Goal: Task Accomplishment & Management: Manage account settings

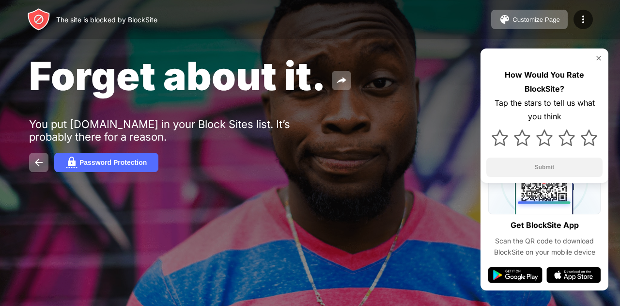
click at [583, 21] on img at bounding box center [583, 20] width 12 height 12
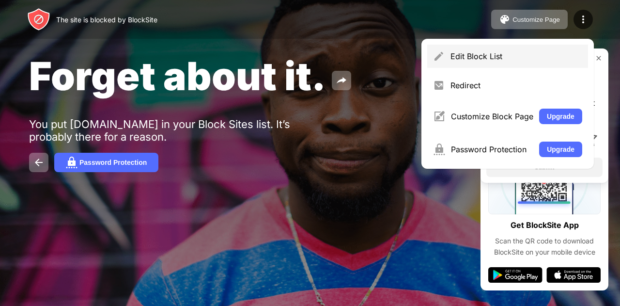
click at [475, 54] on div "Edit Block List" at bounding box center [516, 56] width 132 height 10
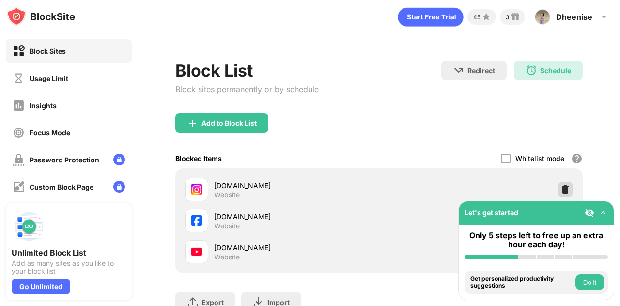
click at [557, 184] on div at bounding box center [564, 189] width 15 height 15
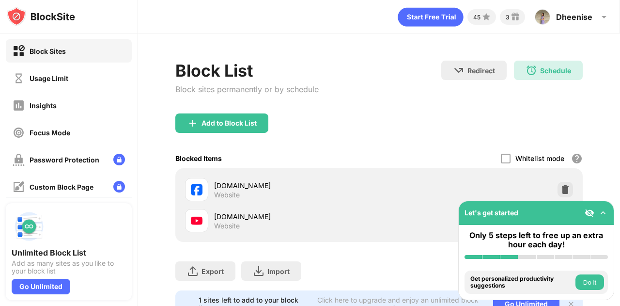
click at [602, 210] on img at bounding box center [603, 213] width 10 height 10
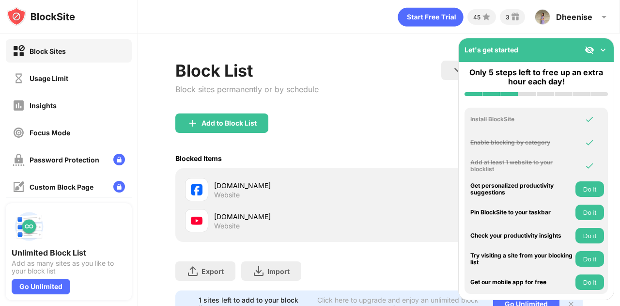
click at [372, 100] on div "Block List Block sites permanently or by schedule Redirect Choose a site to be …" at bounding box center [378, 87] width 407 height 53
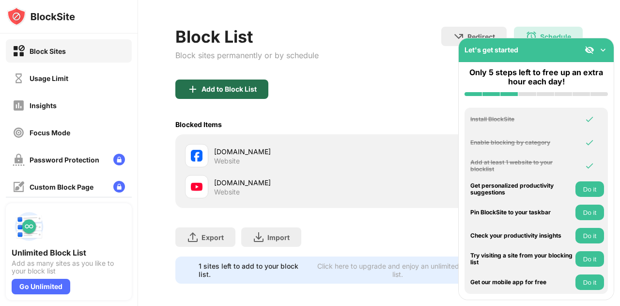
click at [211, 90] on div "Add to Block List" at bounding box center [228, 89] width 55 height 8
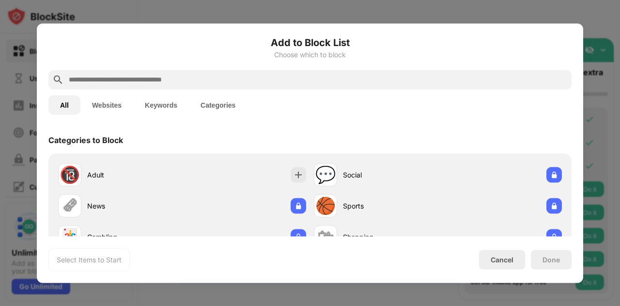
click at [231, 80] on input "text" at bounding box center [318, 80] width 500 height 12
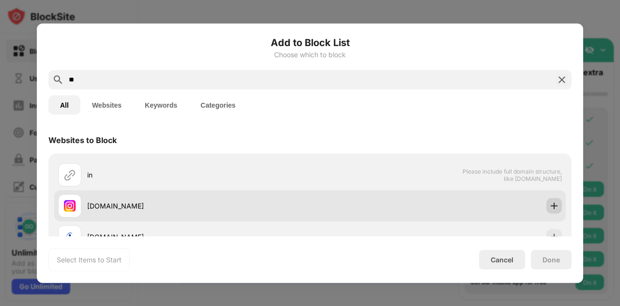
type input "**"
click at [551, 206] on img at bounding box center [554, 205] width 10 height 10
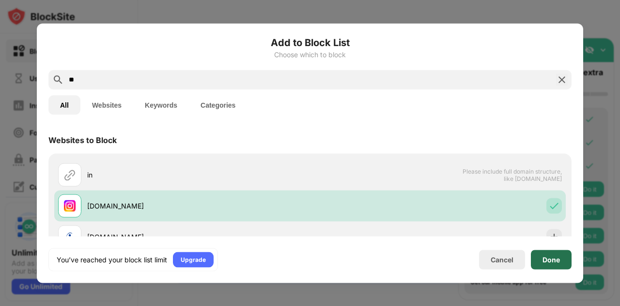
click at [546, 258] on div "Done" at bounding box center [550, 259] width 17 height 8
